Goal: Information Seeking & Learning: Learn about a topic

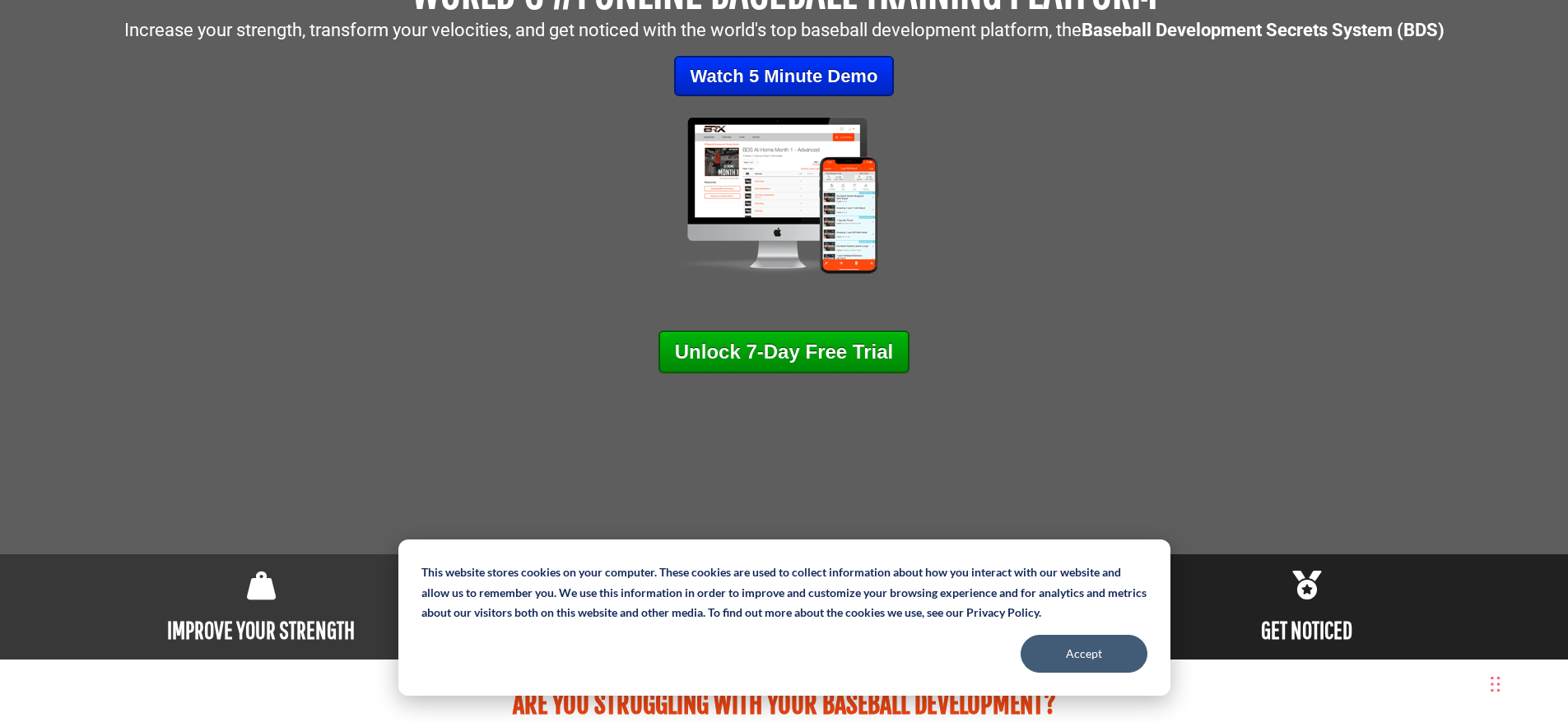
scroll to position [329, 0]
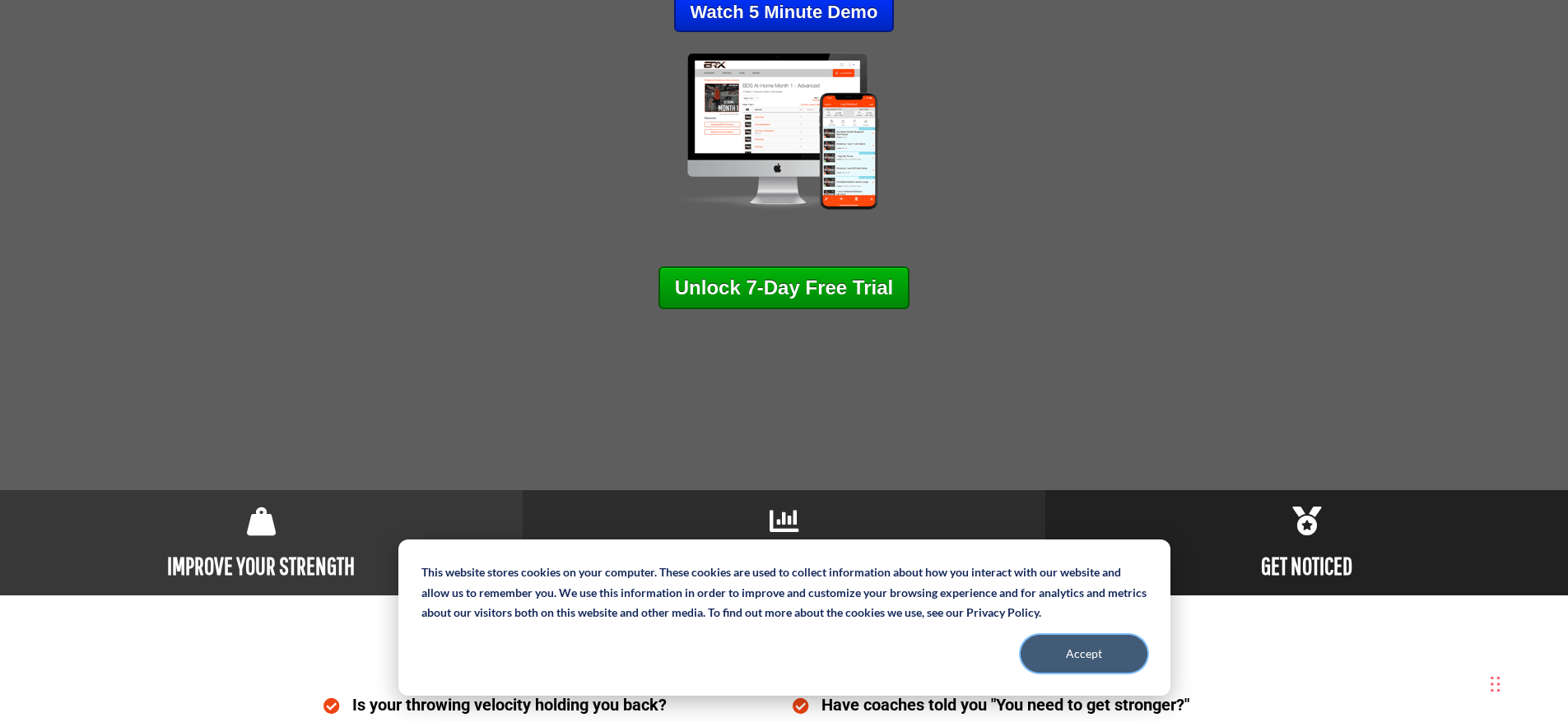
click at [1080, 647] on button "Accept" at bounding box center [1083, 654] width 127 height 38
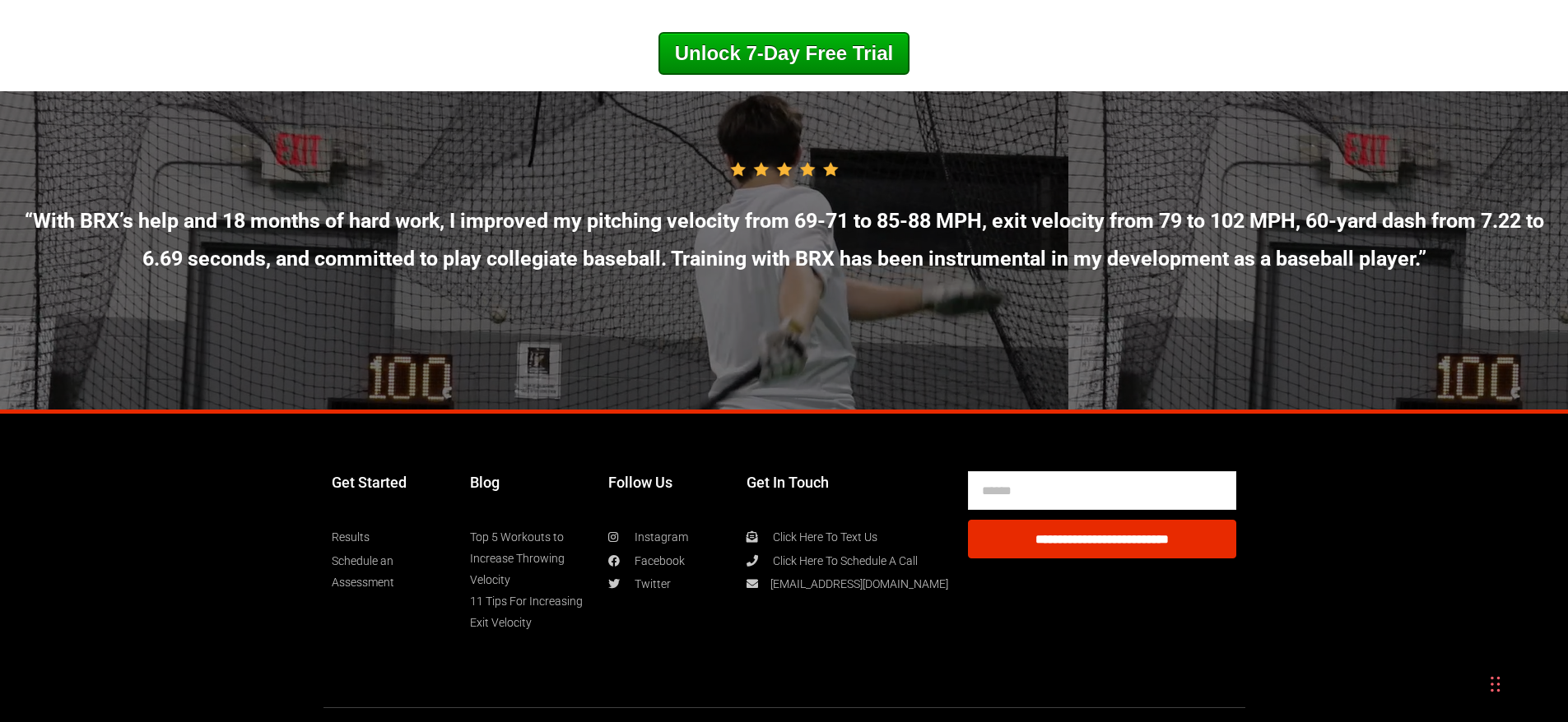
scroll to position [8878, 0]
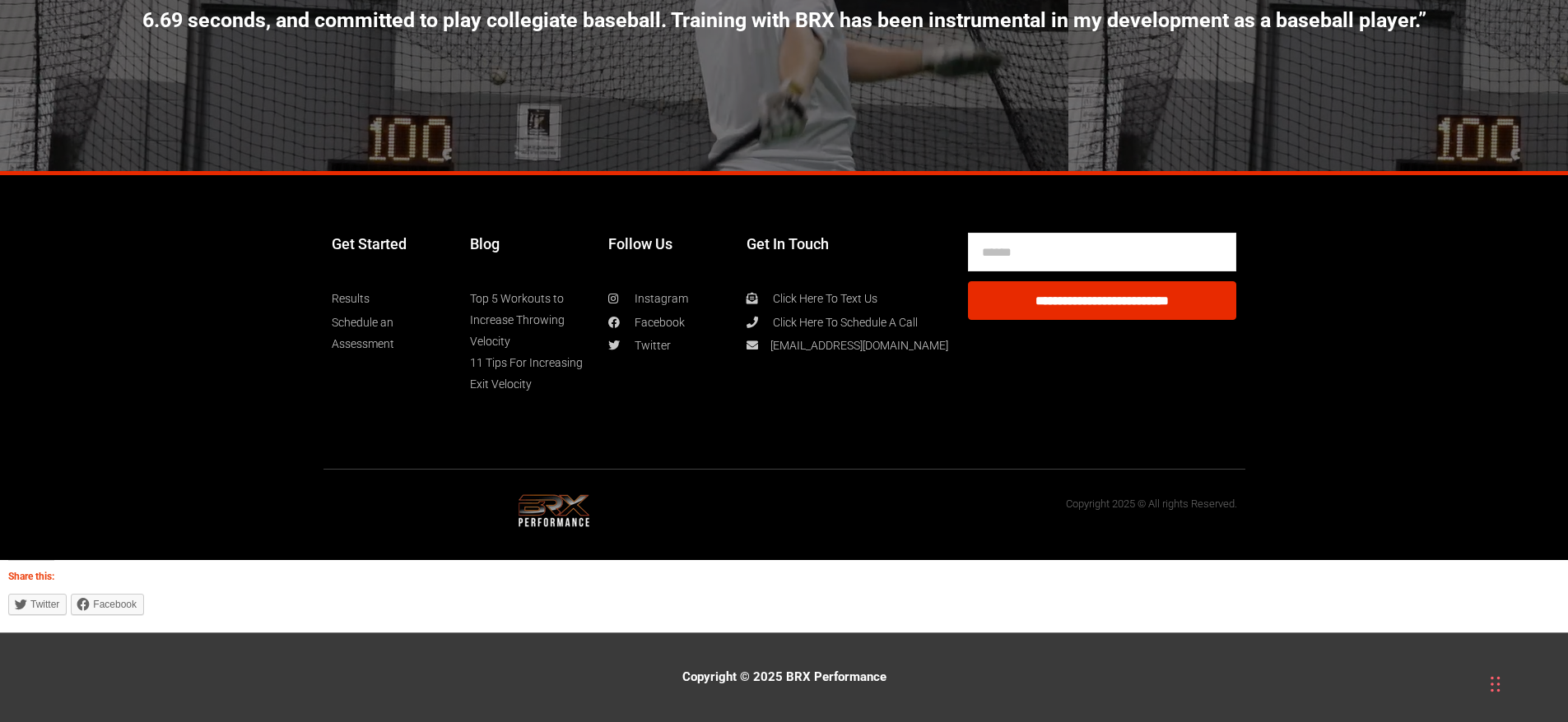
click at [518, 299] on link "Top 5 Workouts to Increase Throwing Velocity" at bounding box center [530, 319] width 121 height 64
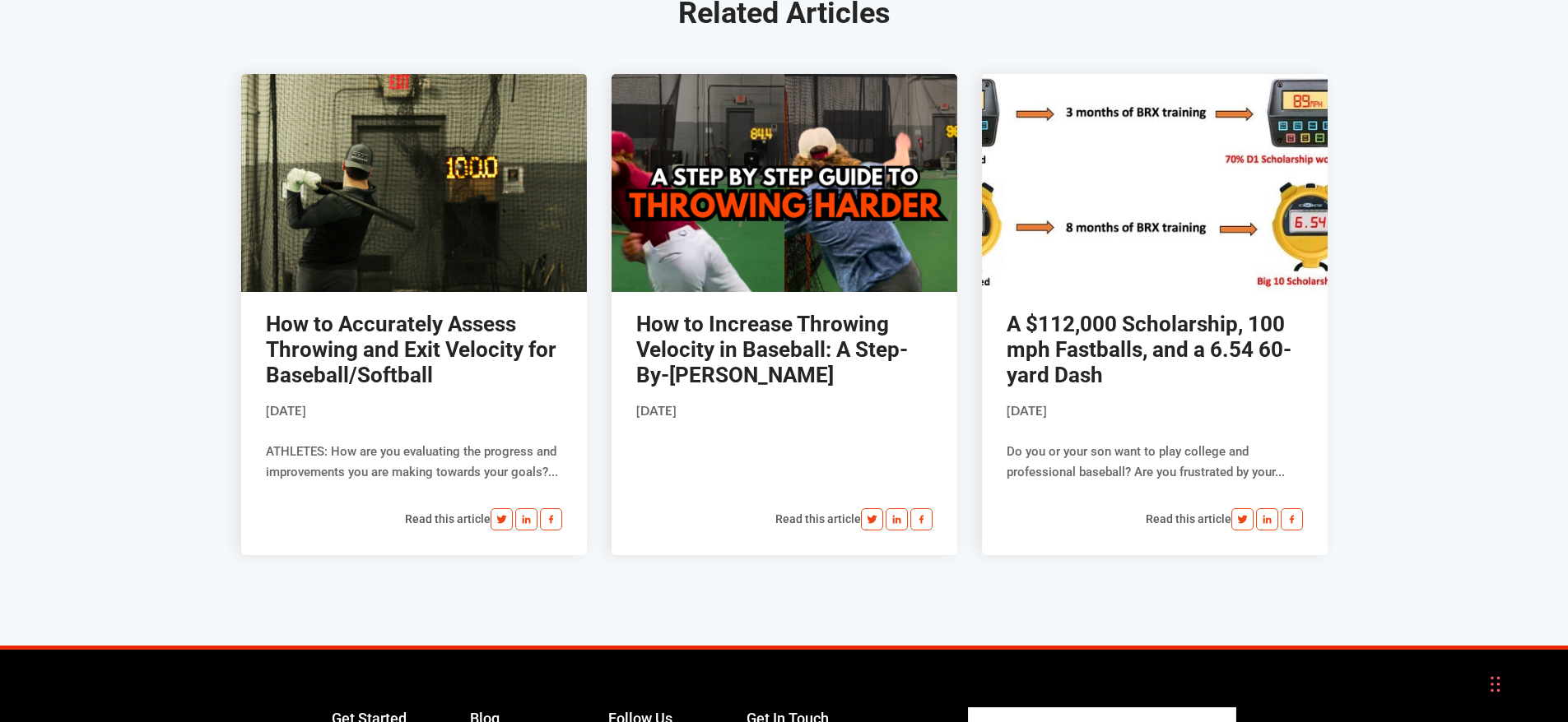
scroll to position [7732, 0]
